Goal: Check status

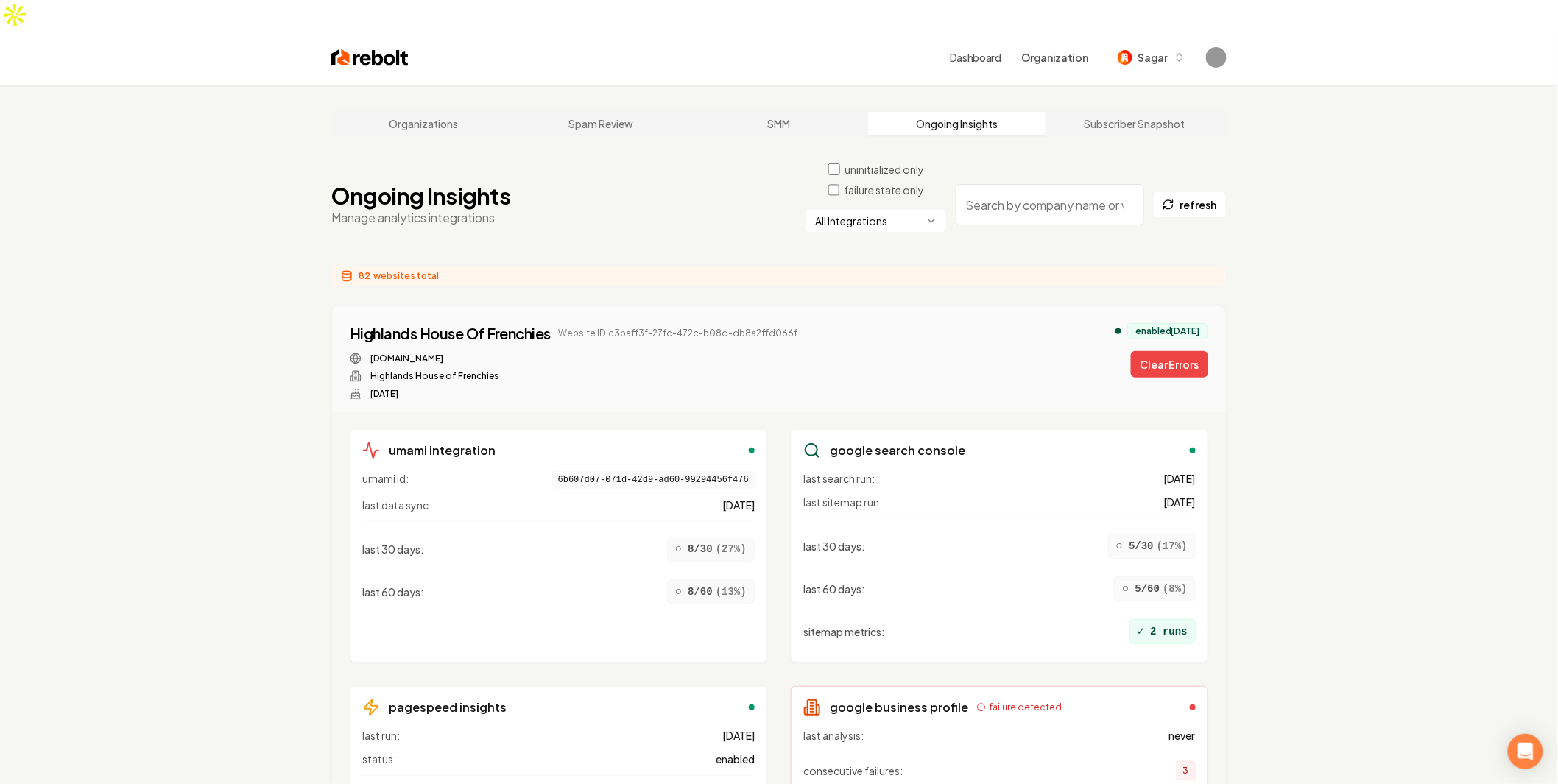
click at [859, 189] on html "Dashboard Organization Sagar Organizations Spam Review SMM Ongoing Insights Sub…" at bounding box center [779, 392] width 1558 height 784
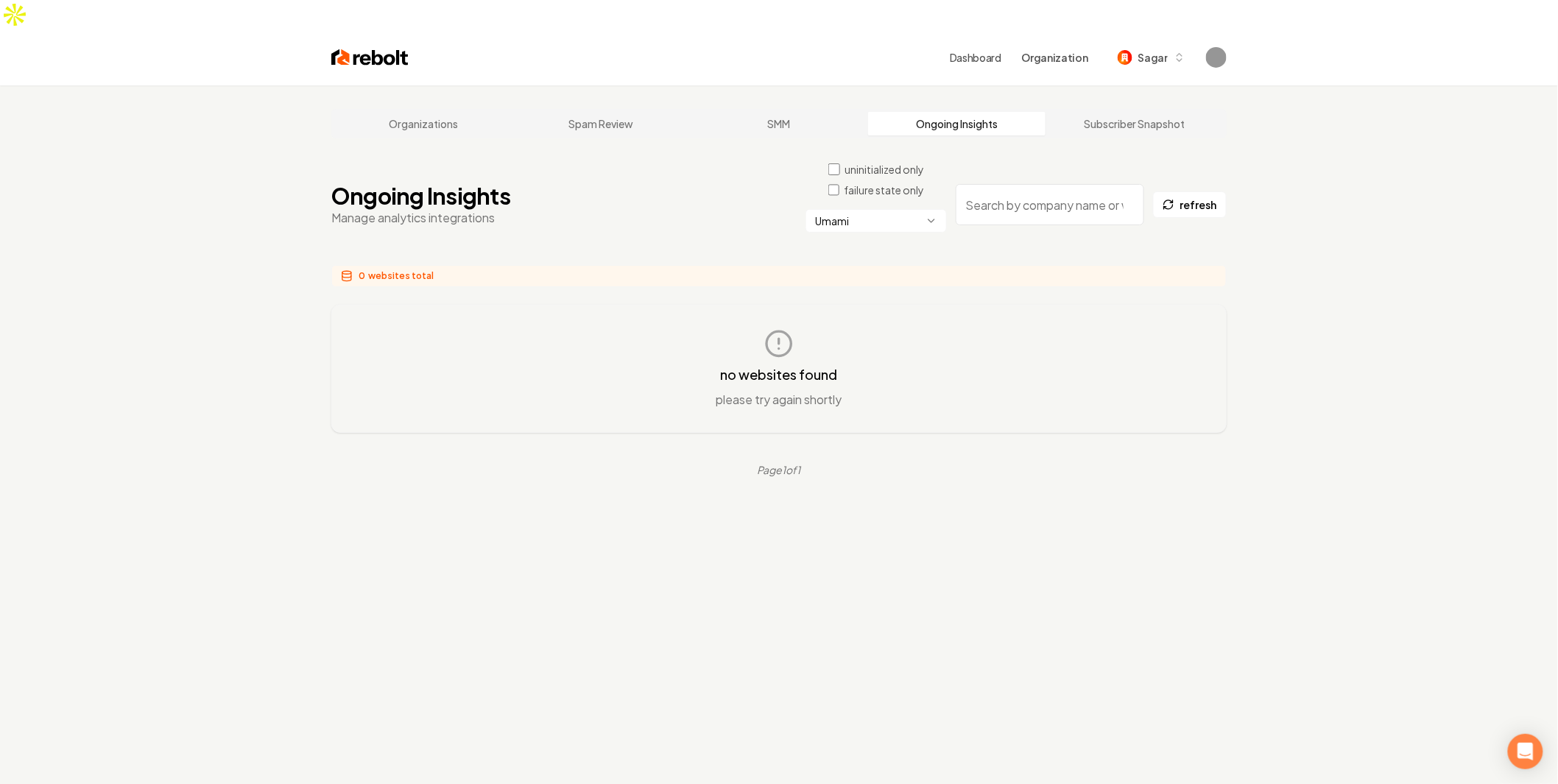
click at [872, 188] on html "Dashboard Organization Sagar Organizations Spam Review SMM Ongoing Insights Sub…" at bounding box center [779, 392] width 1558 height 784
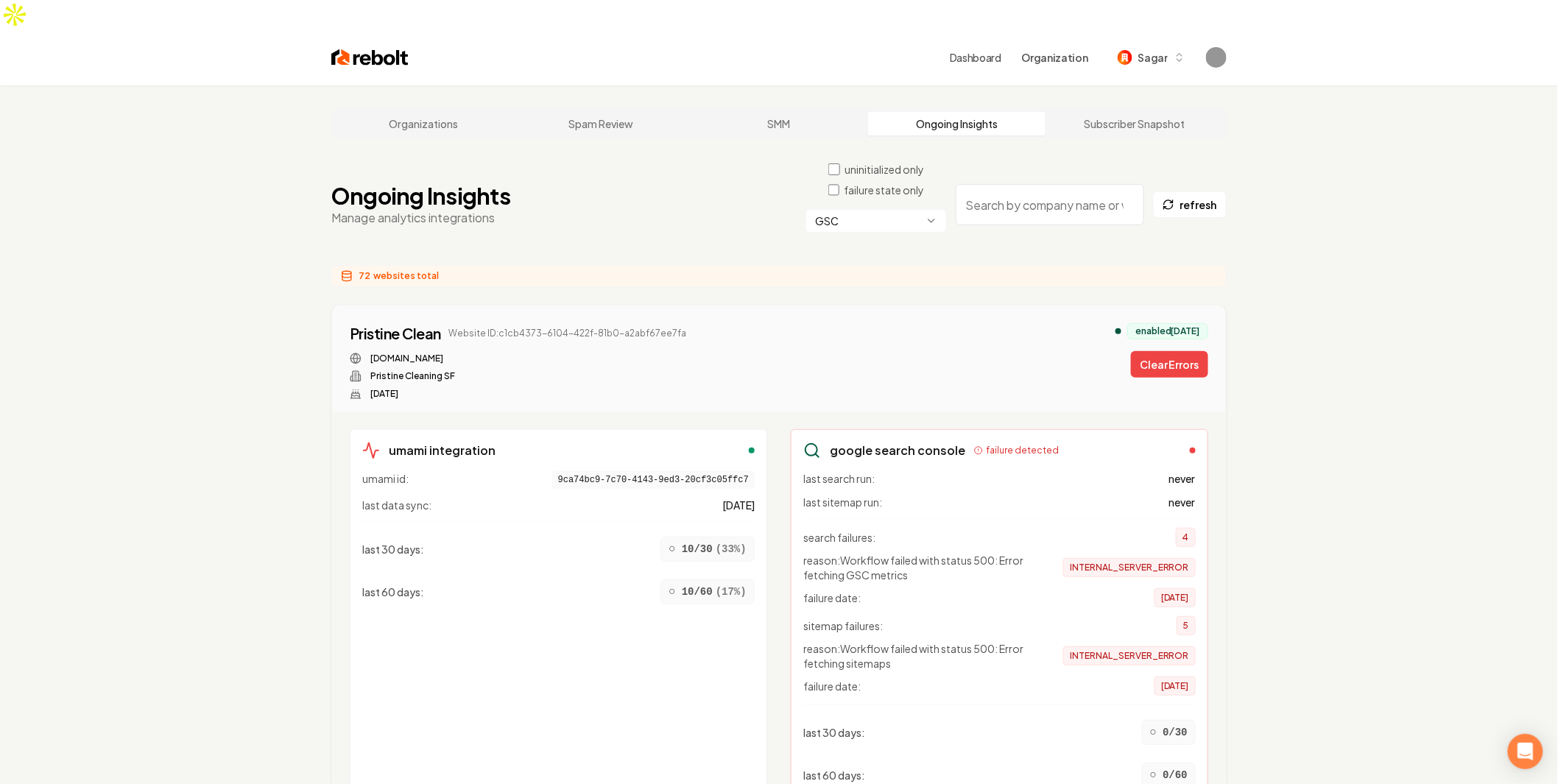
click at [888, 192] on html "Dashboard Organization Sagar Organizations Spam Review SMM Ongoing Insights Sub…" at bounding box center [779, 392] width 1558 height 784
click at [970, 347] on div "Pristine Clean Website ID: c1cb4373-6104-422f-81b0-a2abf67ee7fa [DOMAIN_NAME] P…" at bounding box center [779, 361] width 859 height 77
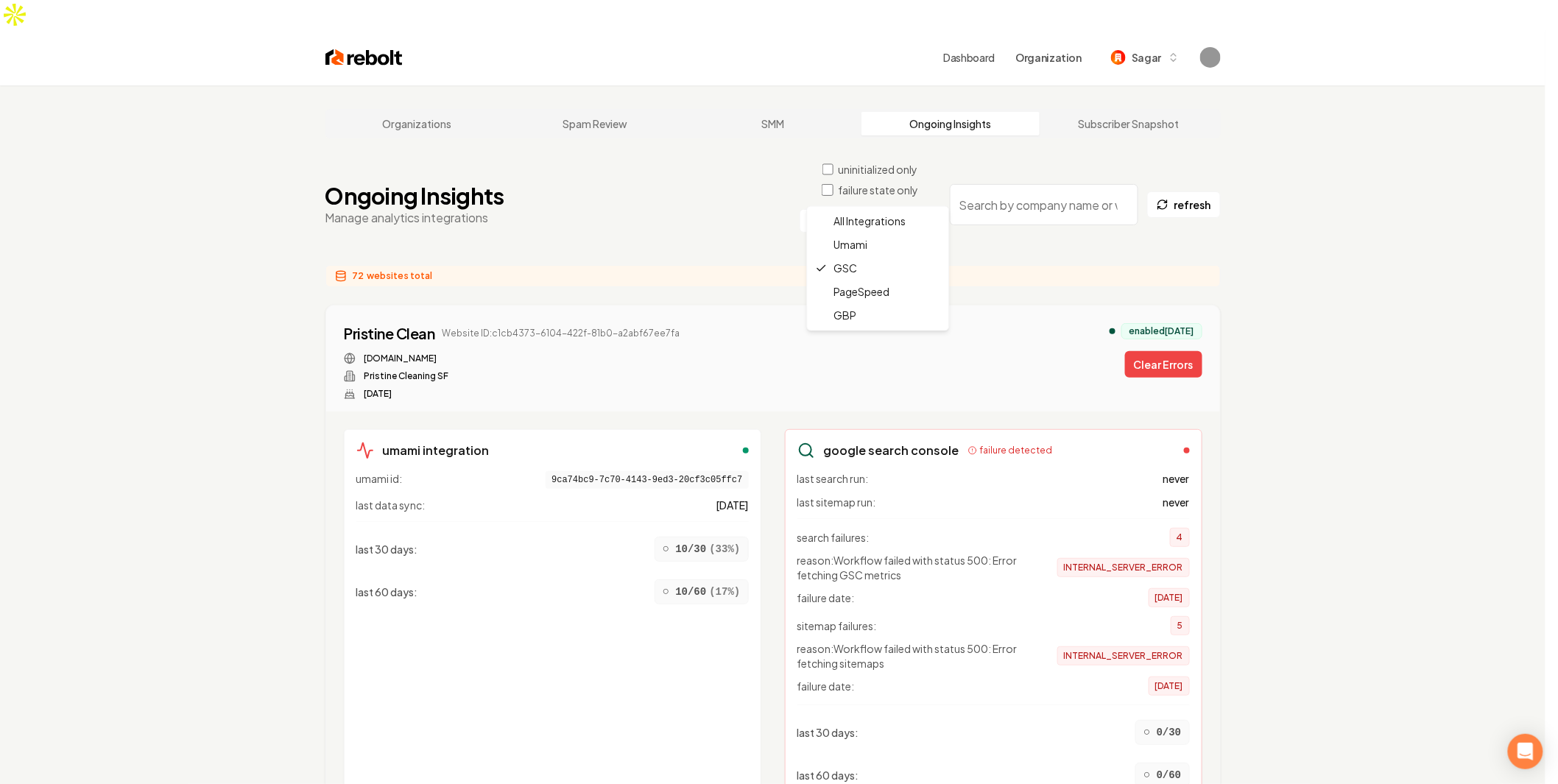
click at [876, 197] on html "Dashboard Organization Sagar Organizations Spam Review SMM Ongoing Insights Sub…" at bounding box center [779, 392] width 1558 height 784
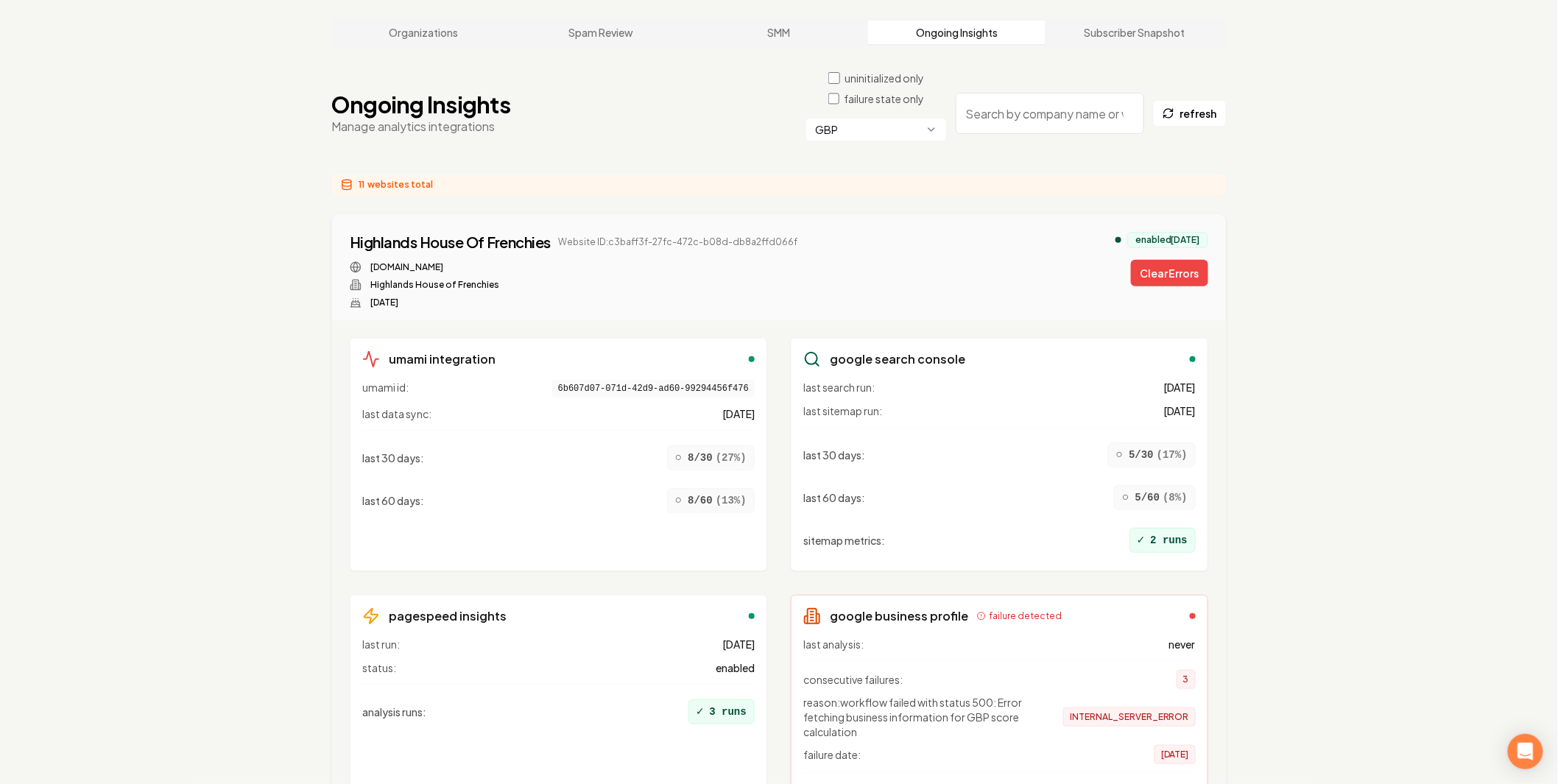
scroll to position [163, 0]
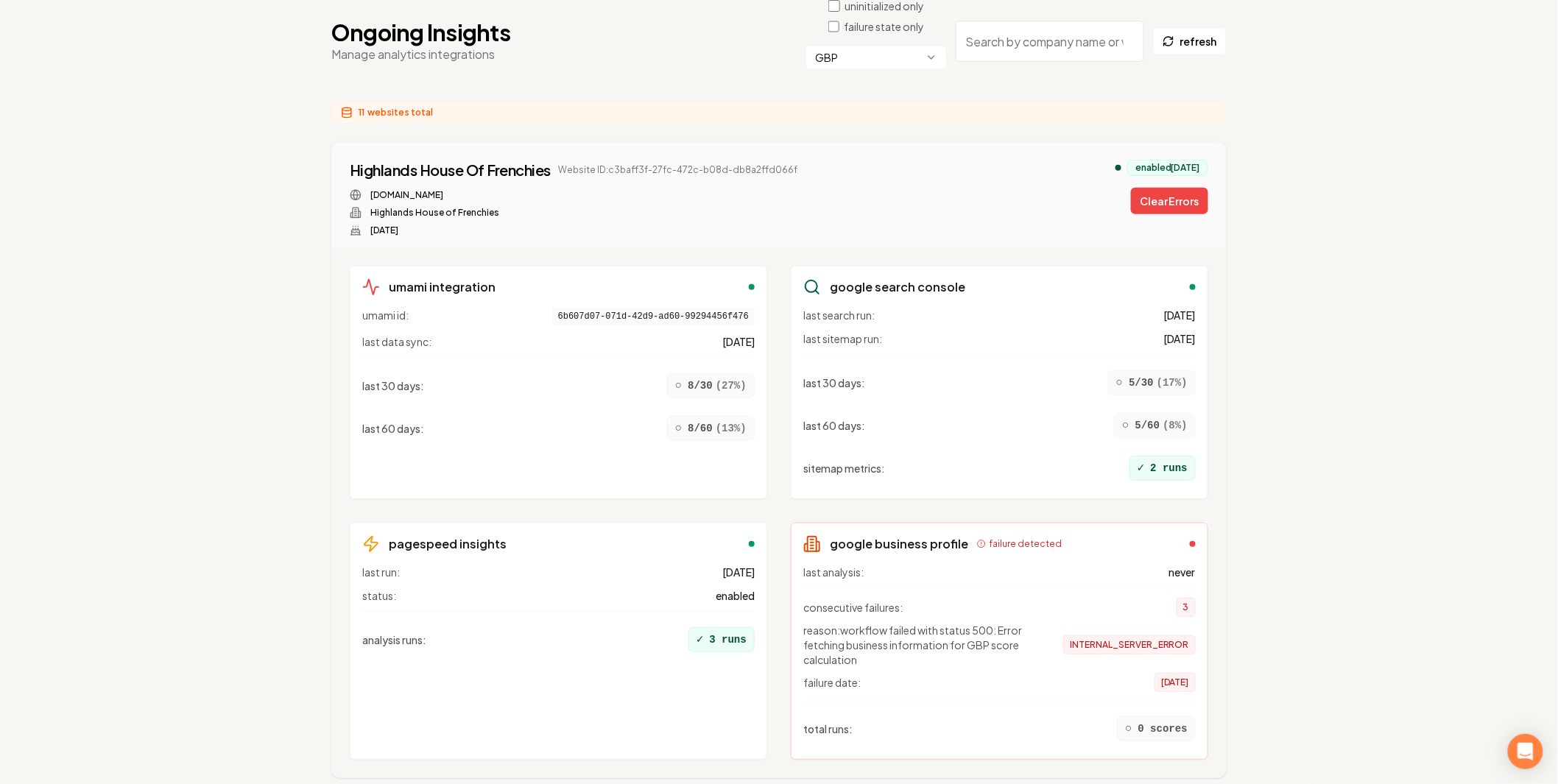
click at [922, 623] on span "reason: workflow failed with status 500: Error fetching business information fo…" at bounding box center [921, 645] width 235 height 44
click at [1001, 629] on span "reason: workflow failed with status 500: Error fetching business information fo…" at bounding box center [921, 645] width 235 height 44
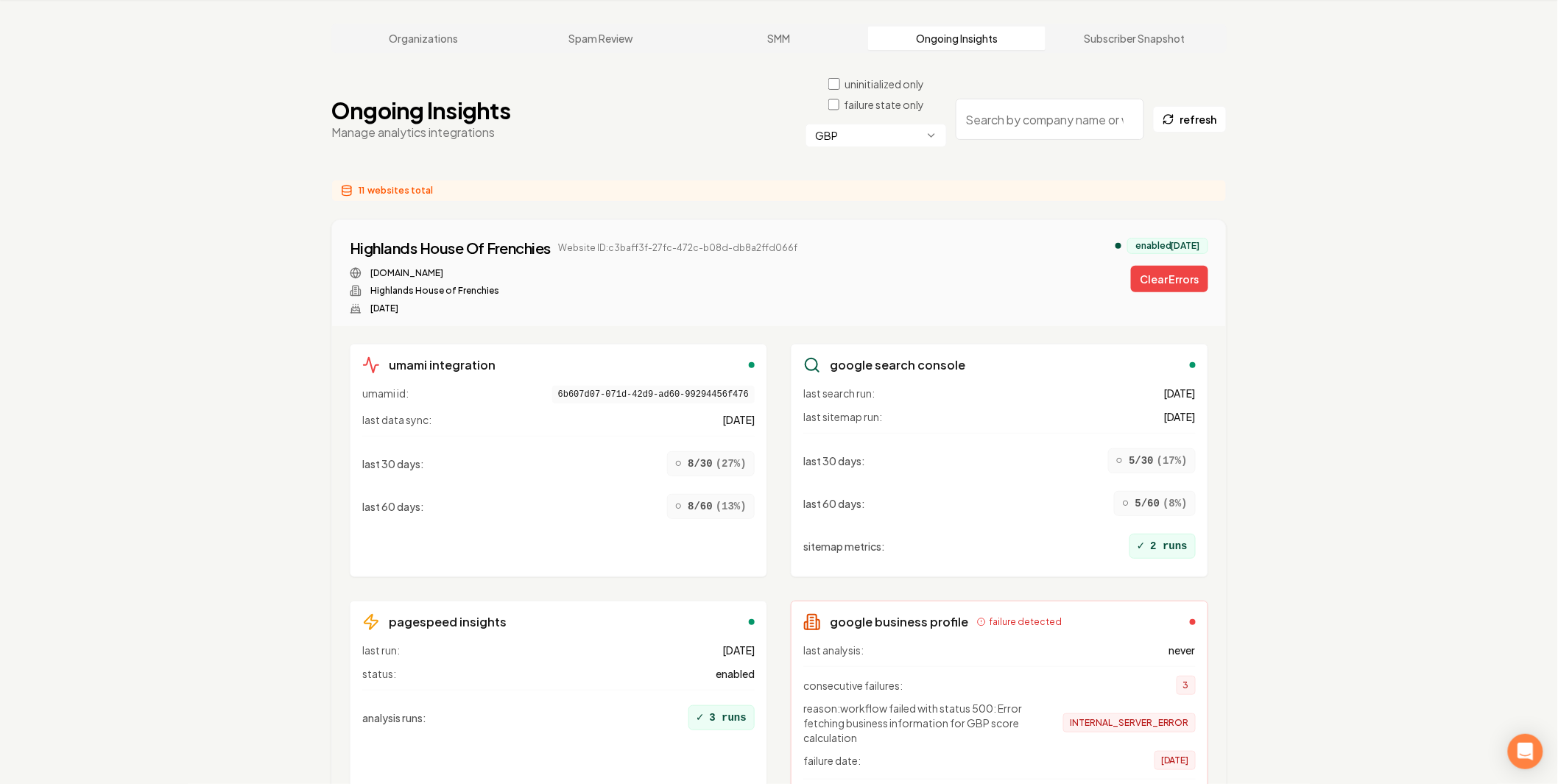
scroll to position [0, 0]
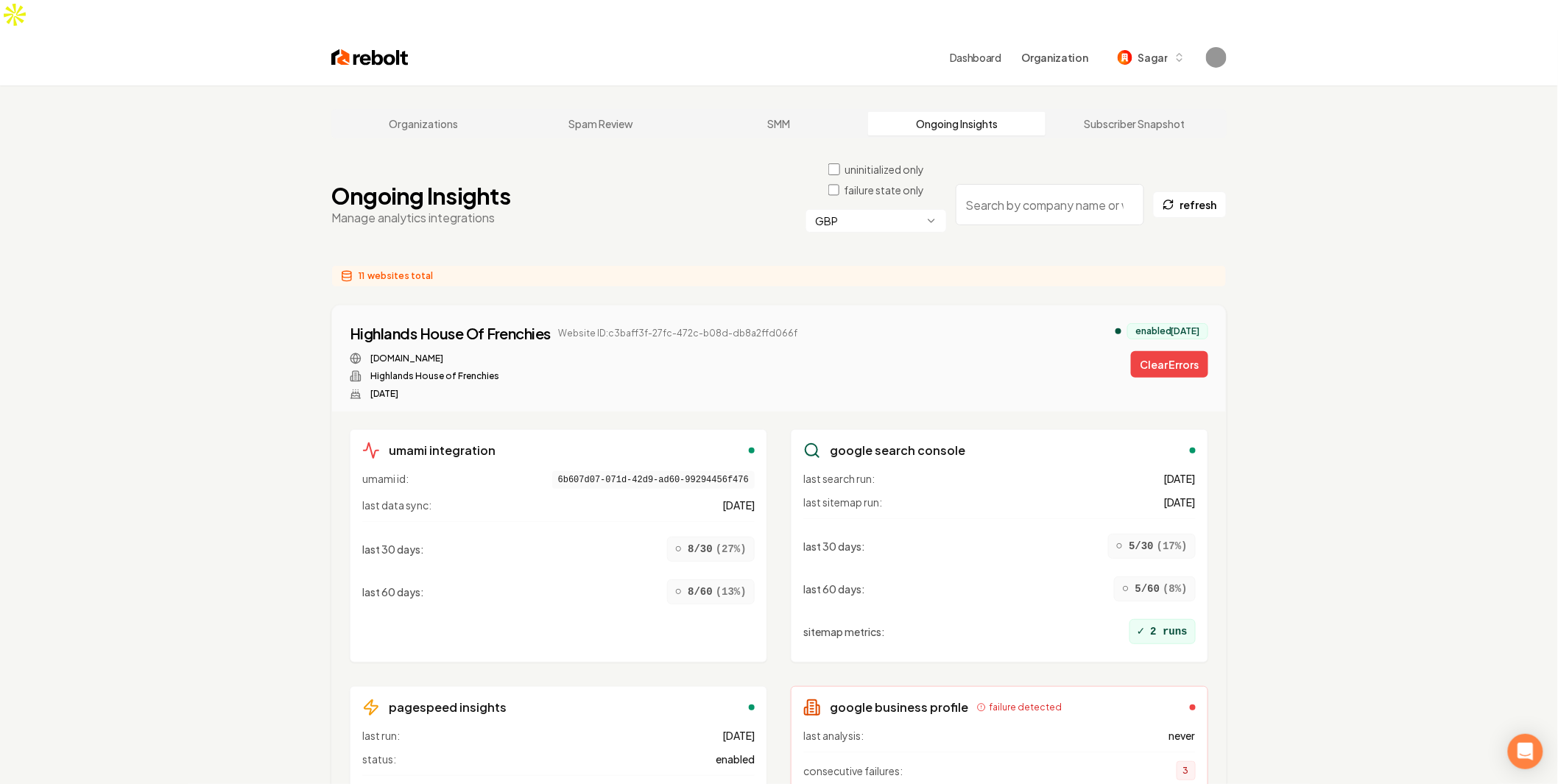
click at [874, 209] on div "GBP" at bounding box center [876, 228] width 141 height 38
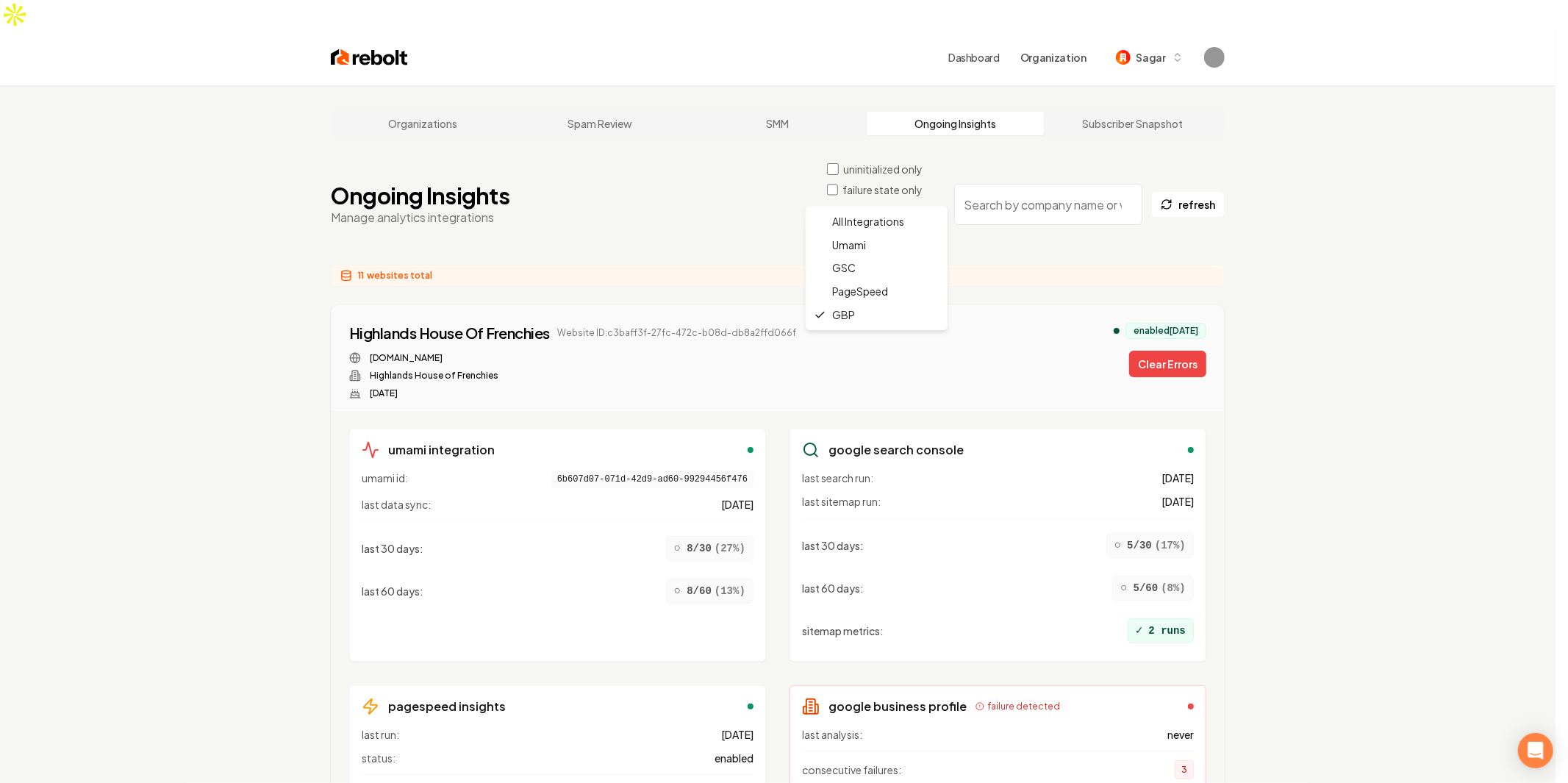
click at [907, 180] on html "Dashboard Organization Sagar Organizations Spam Review SMM Ongoing Insights Sub…" at bounding box center [784, 391] width 1568 height 783
click at [912, 181] on html "Dashboard Organization Sagar Organizations Spam Review SMM Ongoing Insights Sub…" at bounding box center [784, 391] width 1568 height 783
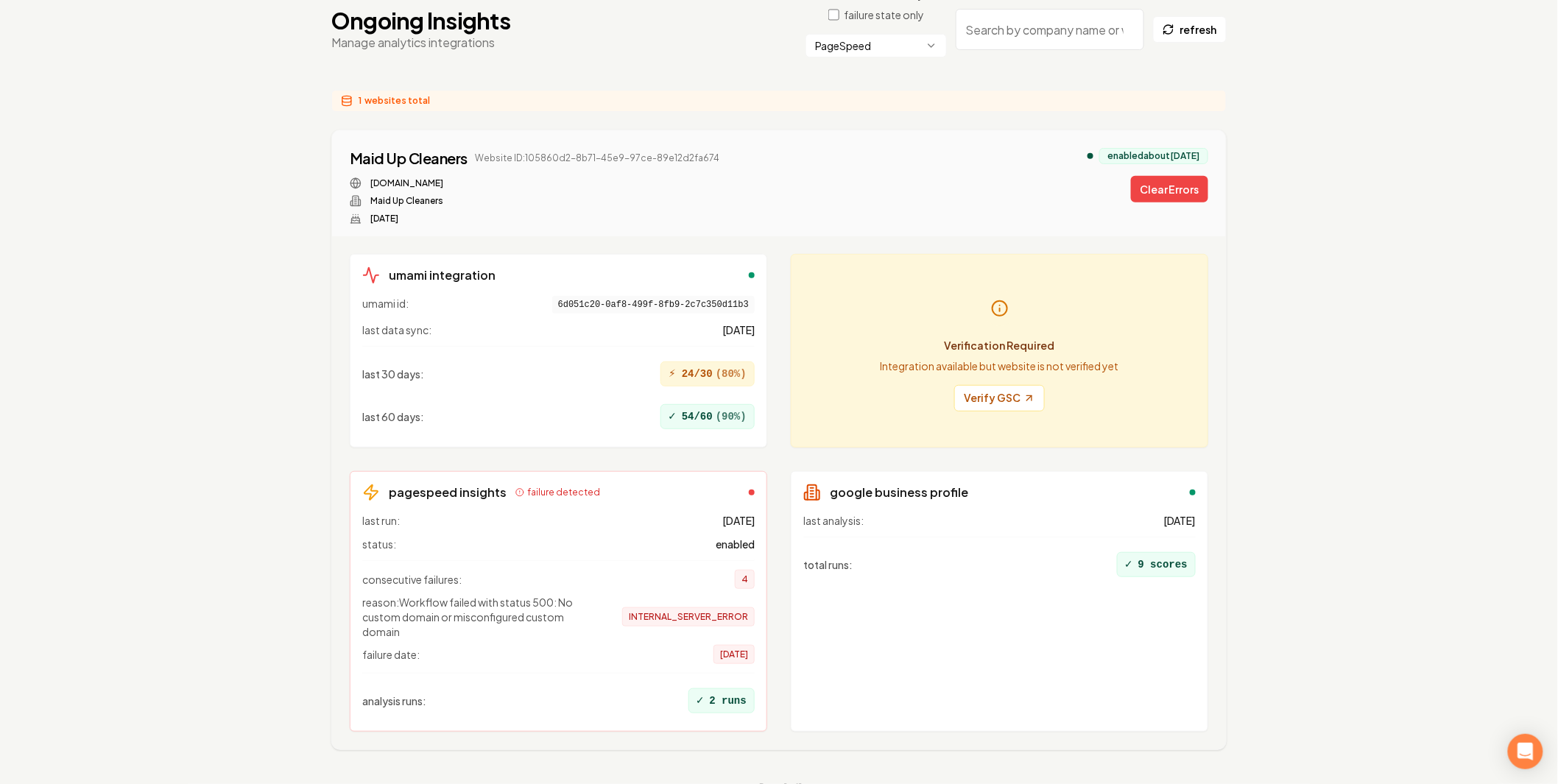
scroll to position [181, 0]
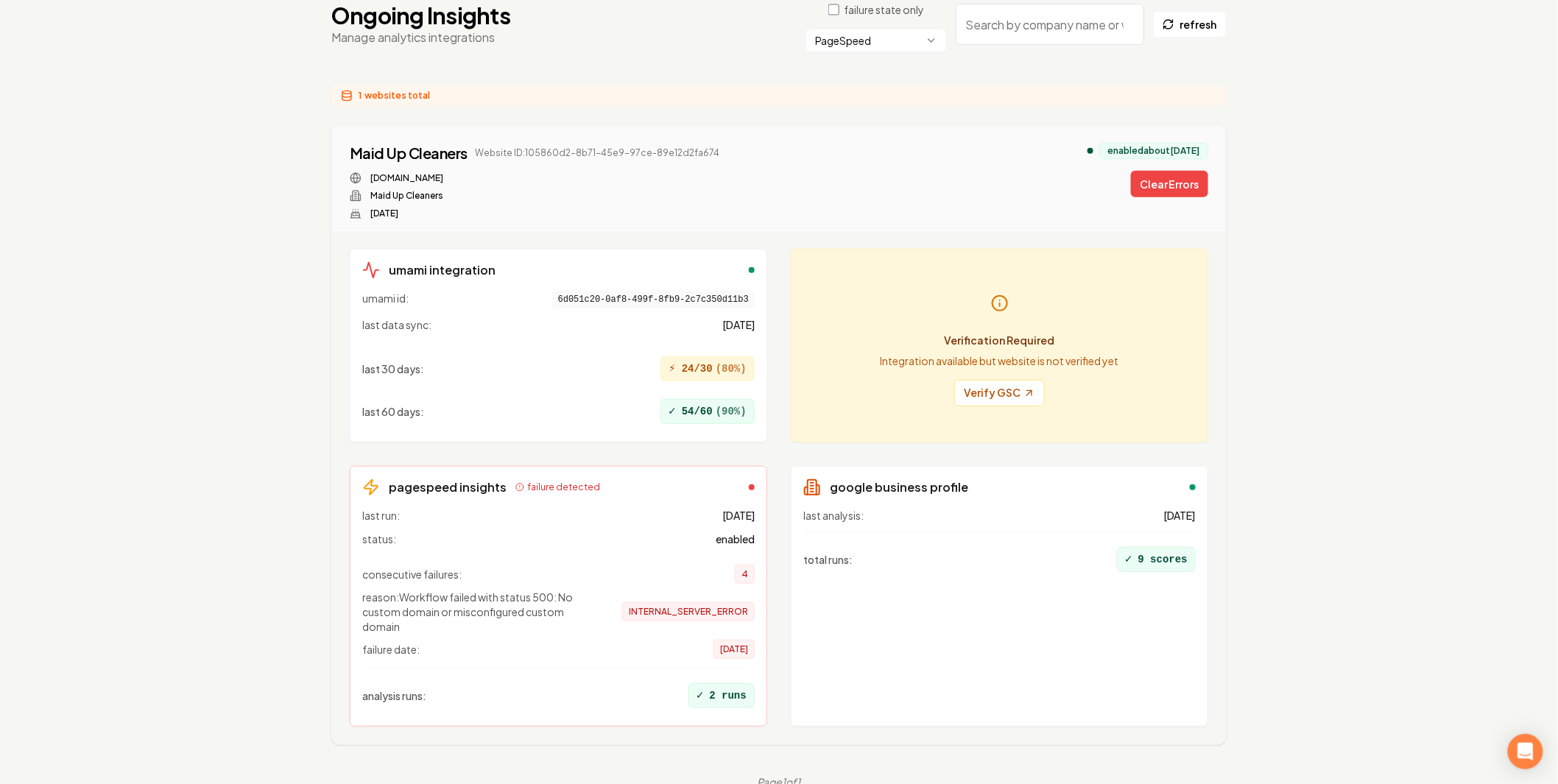
drag, startPoint x: 1194, startPoint y: 160, endPoint x: 446, endPoint y: 641, distance: 889.3
click at [446, 641] on div "Maid Up Cleaners Website ID: 105860d2-8b71-45e9-97ce-89e12d2fa674 [DOMAIN_NAME]…" at bounding box center [778, 435] width 895 height 621
click at [468, 590] on span "reason: Workflow failed with status 500: No custom domain or misconfigured cust…" at bounding box center [480, 612] width 235 height 44
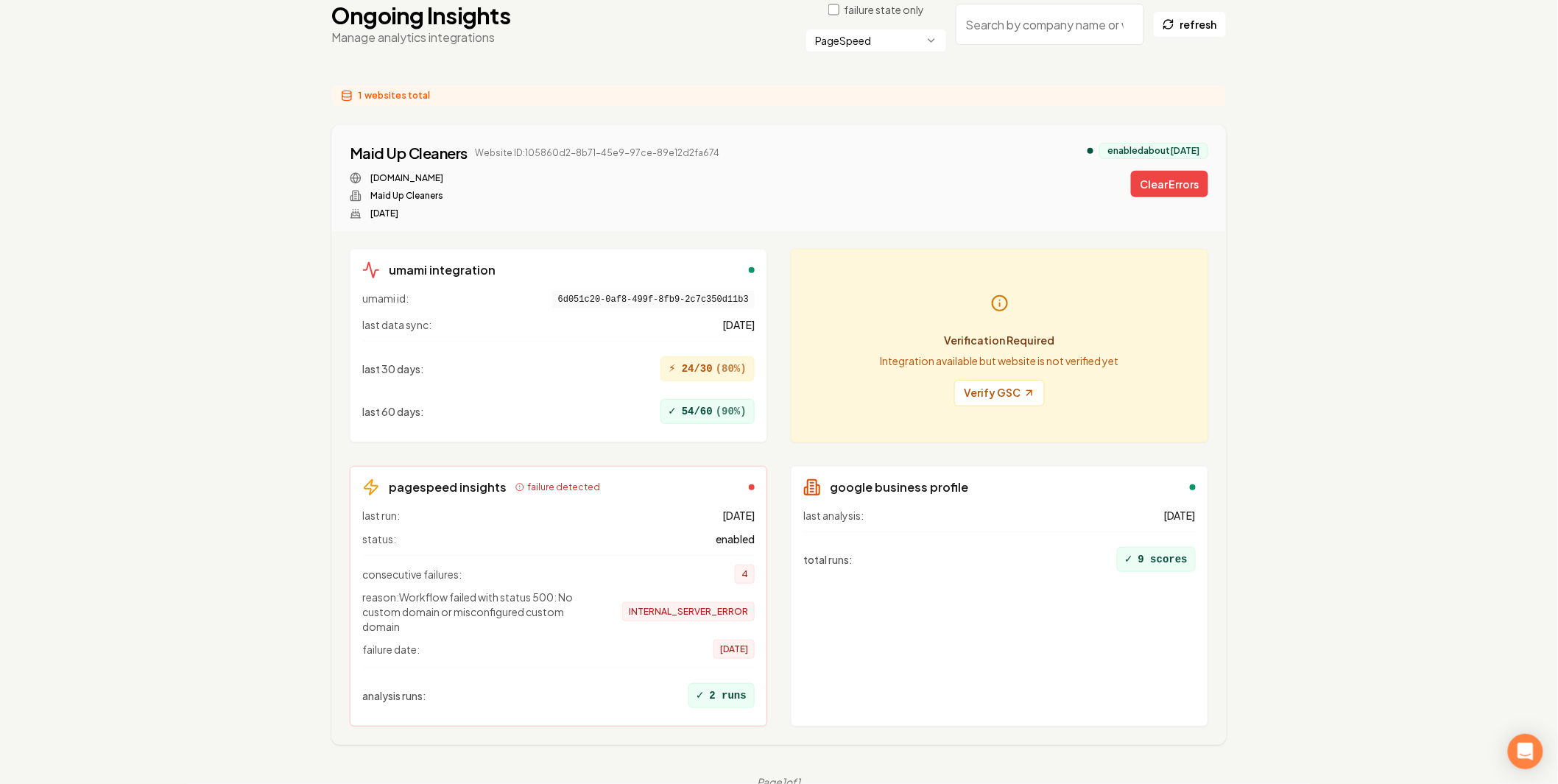
click at [1080, 601] on div "last analysis: [DATE] total runs : ✓ 9 scores" at bounding box center [999, 611] width 393 height 206
click at [1087, 597] on div "last analysis: [DATE] total runs : ✓ 9 scores" at bounding box center [999, 611] width 393 height 206
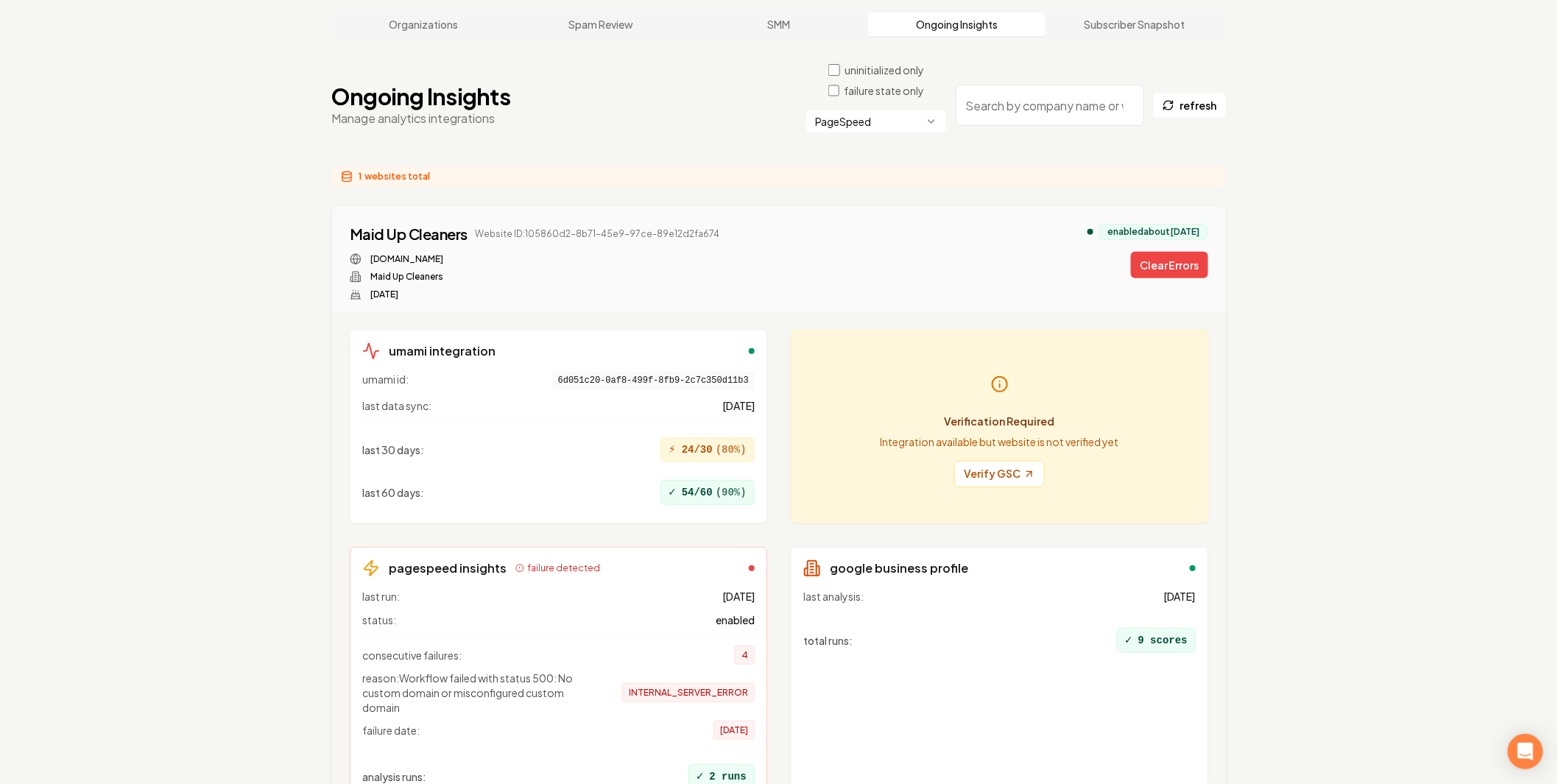
scroll to position [99, 0]
click at [967, 435] on p "Integration available but website is not verified yet" at bounding box center [1000, 442] width 238 height 14
click at [966, 435] on p "Integration available but website is not verified yet" at bounding box center [1000, 442] width 238 height 14
click at [1017, 435] on p "Integration available but website is not verified yet" at bounding box center [1000, 442] width 238 height 14
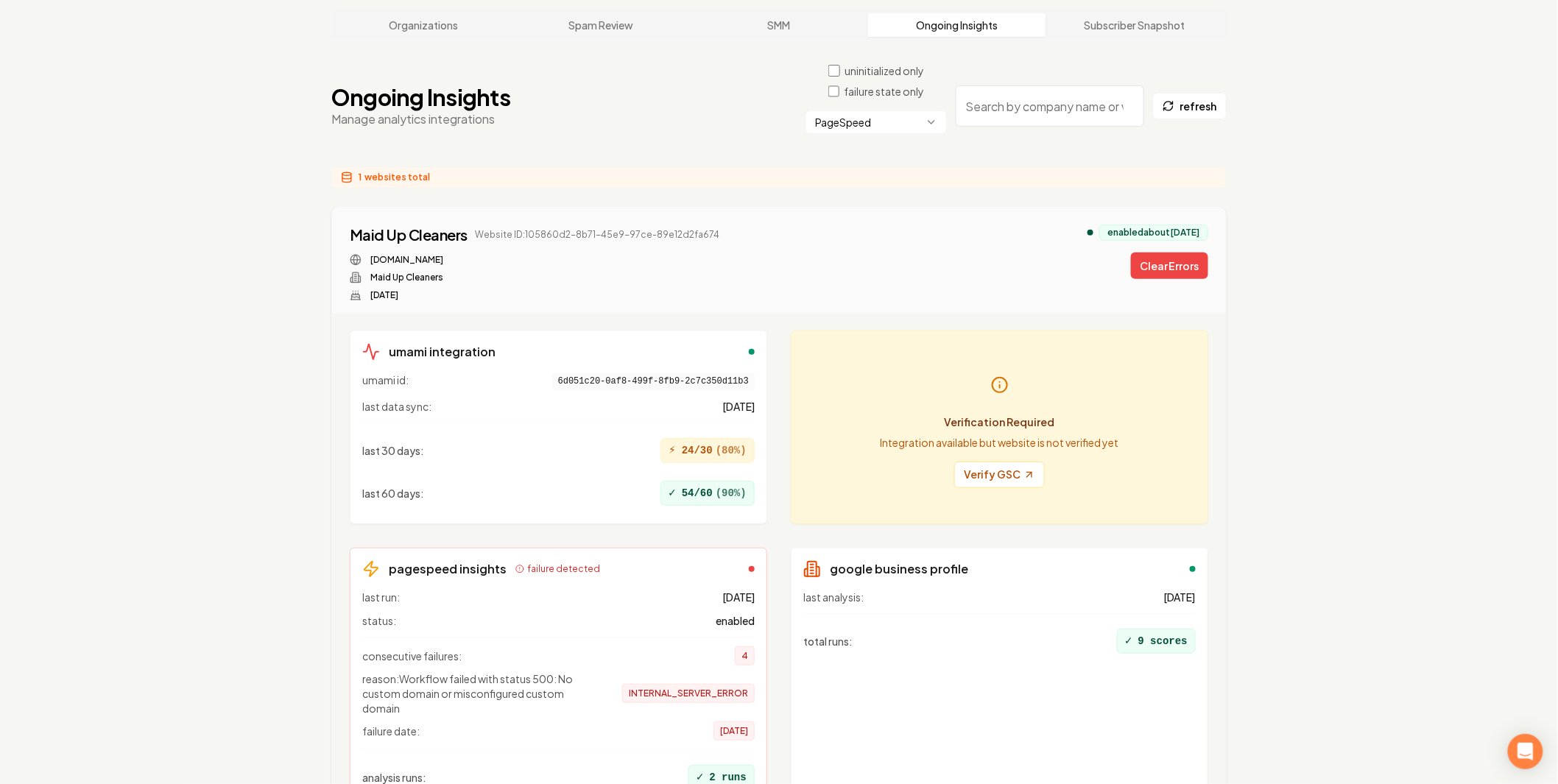
click at [1291, 337] on div "Organizations Spam Review SMM Ongoing Insights Subscriber Snapshot Ongoing Insi…" at bounding box center [779, 441] width 1558 height 908
